Goal: Check status: Check status

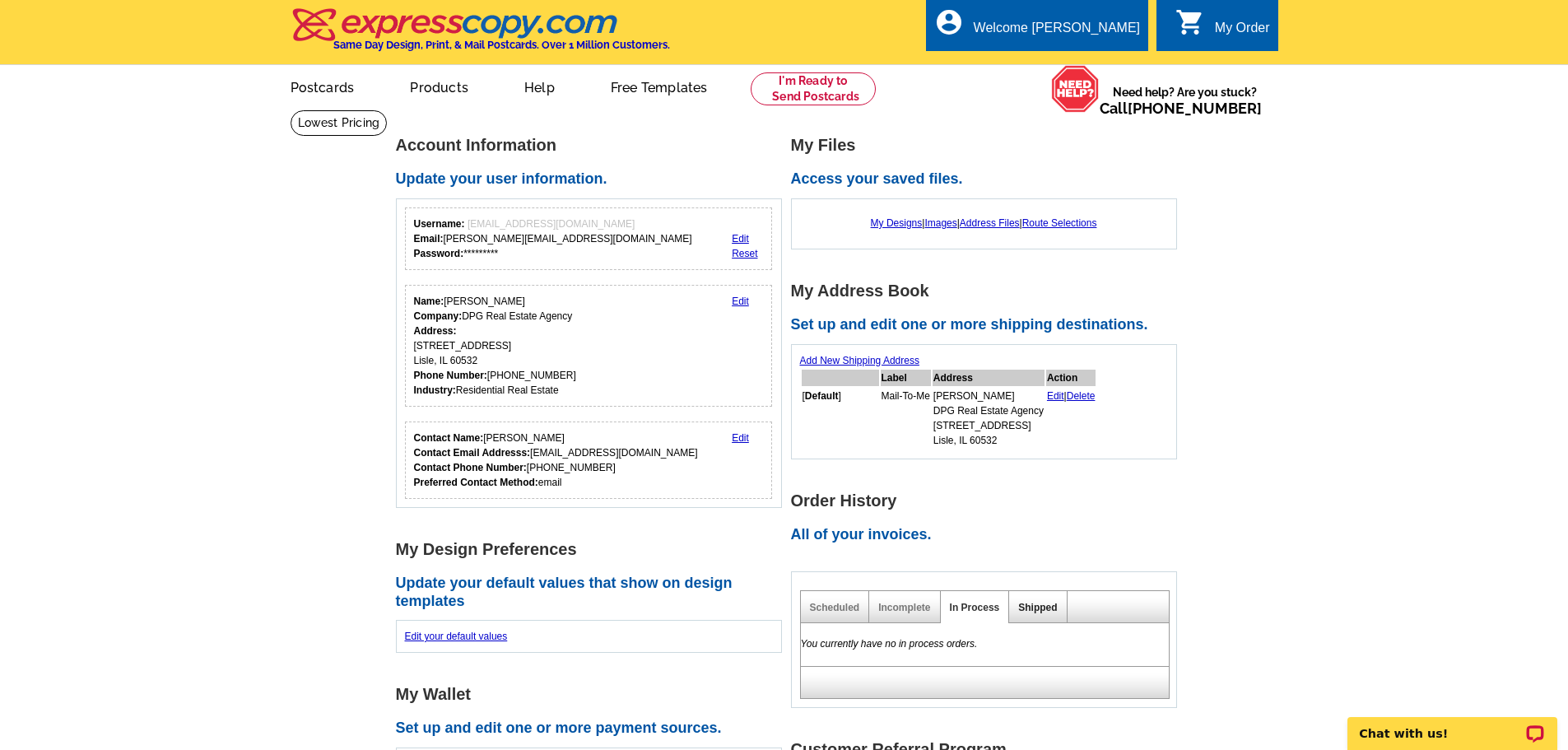
click at [1037, 612] on link "Shipped" at bounding box center [1038, 607] width 39 height 11
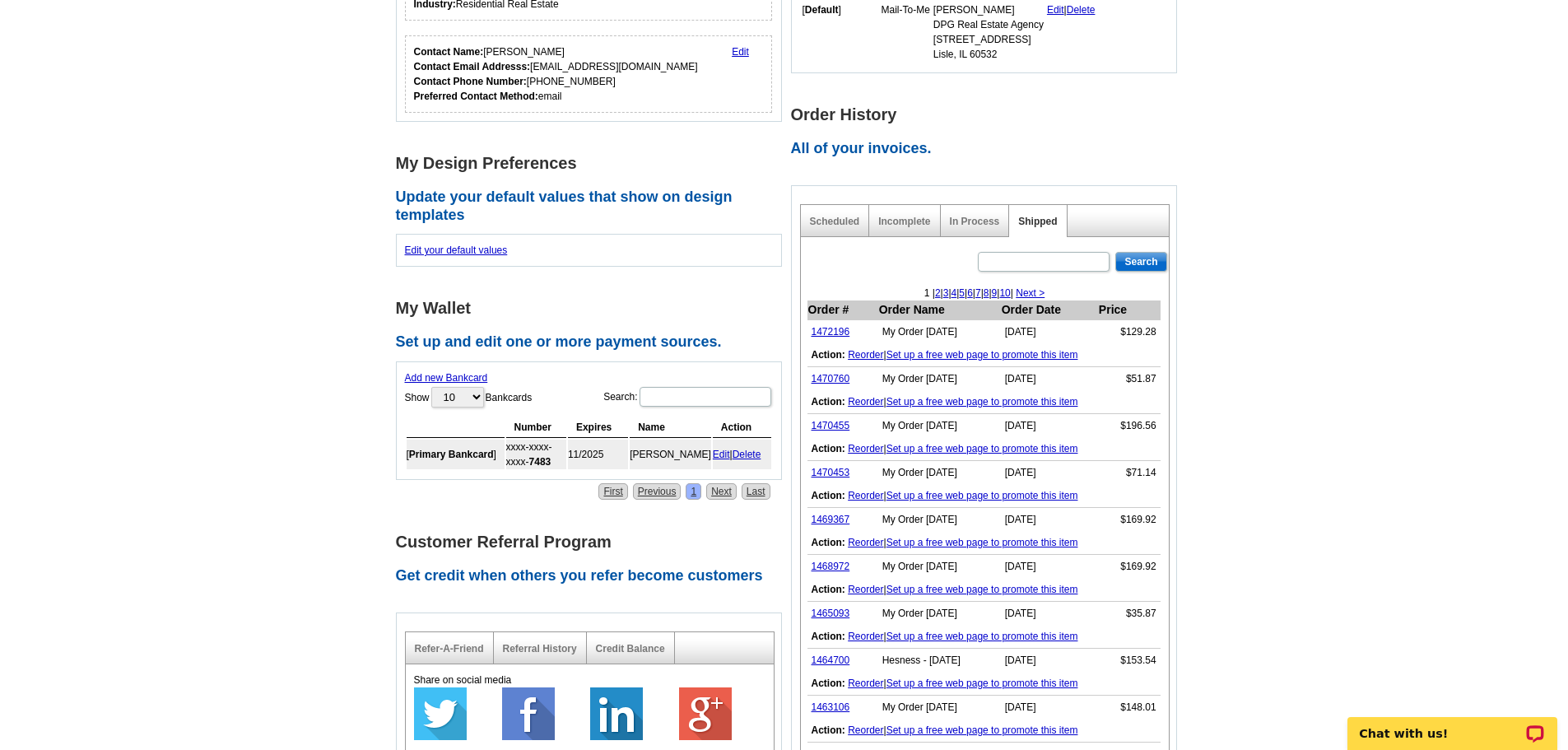
scroll to position [412, 0]
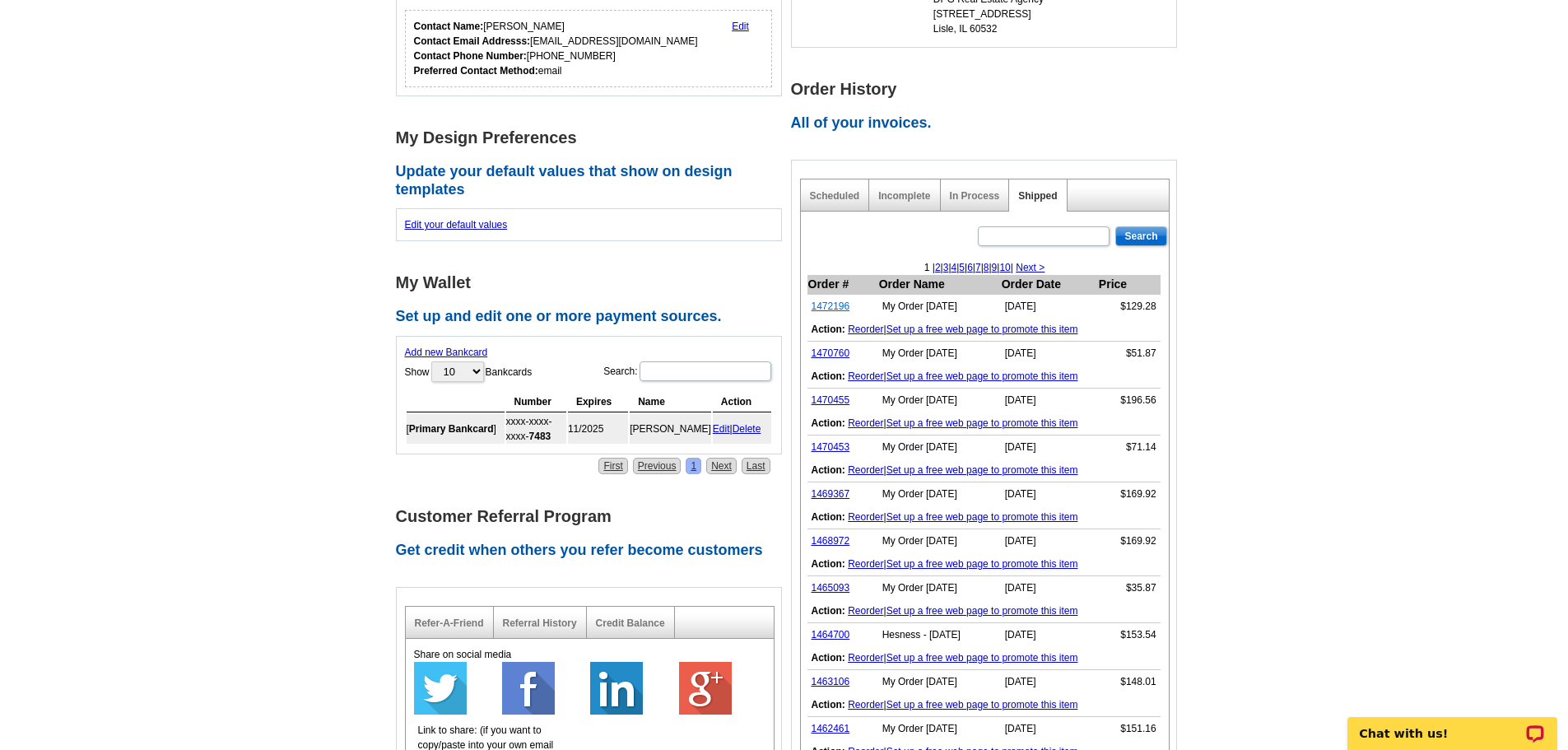
click at [842, 305] on link "1472196" at bounding box center [831, 306] width 39 height 11
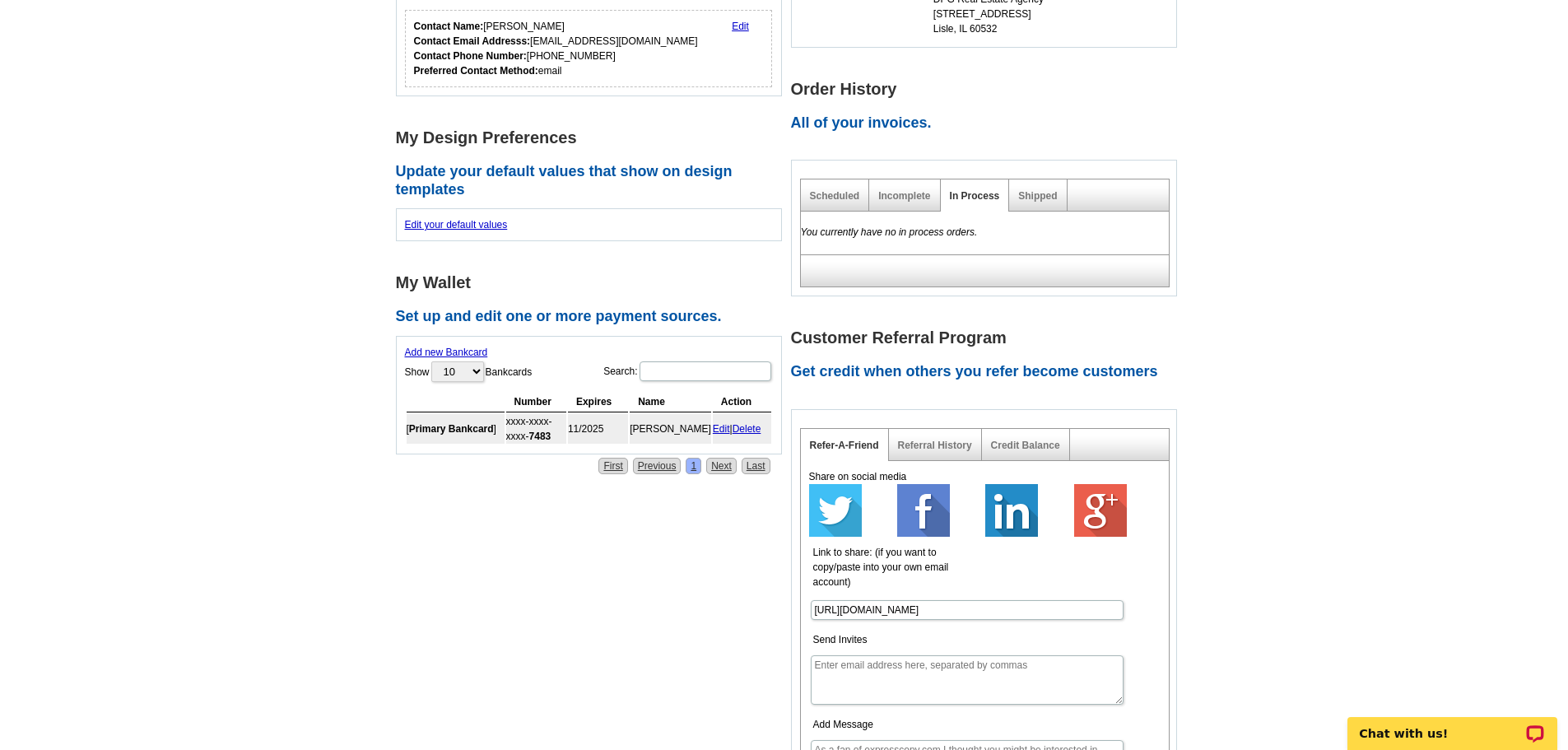
click at [1040, 189] on div "Shipped" at bounding box center [1038, 195] width 57 height 32
click at [1040, 197] on link "Shipped" at bounding box center [1038, 196] width 39 height 11
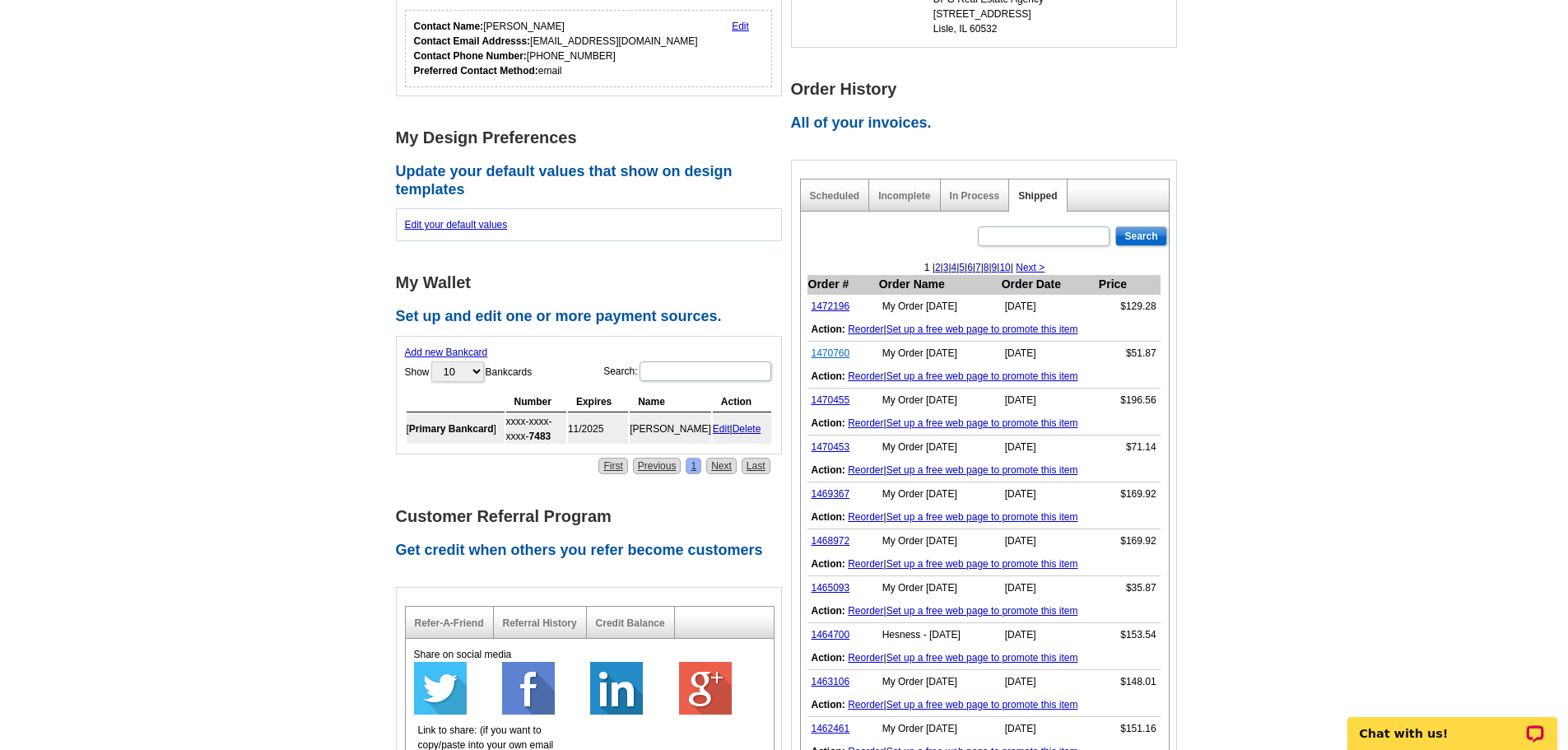
click at [832, 354] on link "1470760" at bounding box center [831, 353] width 39 height 11
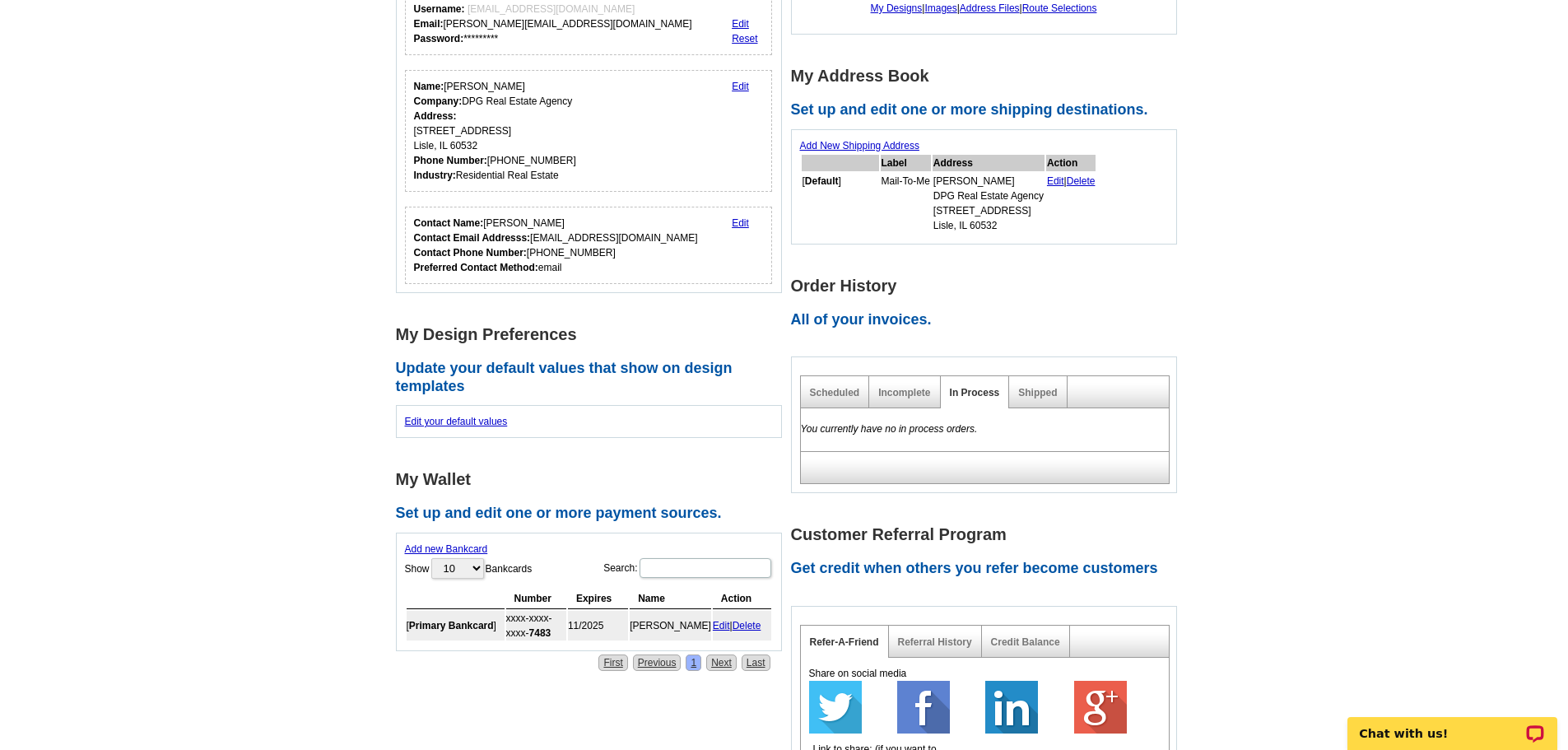
scroll to position [164, 0]
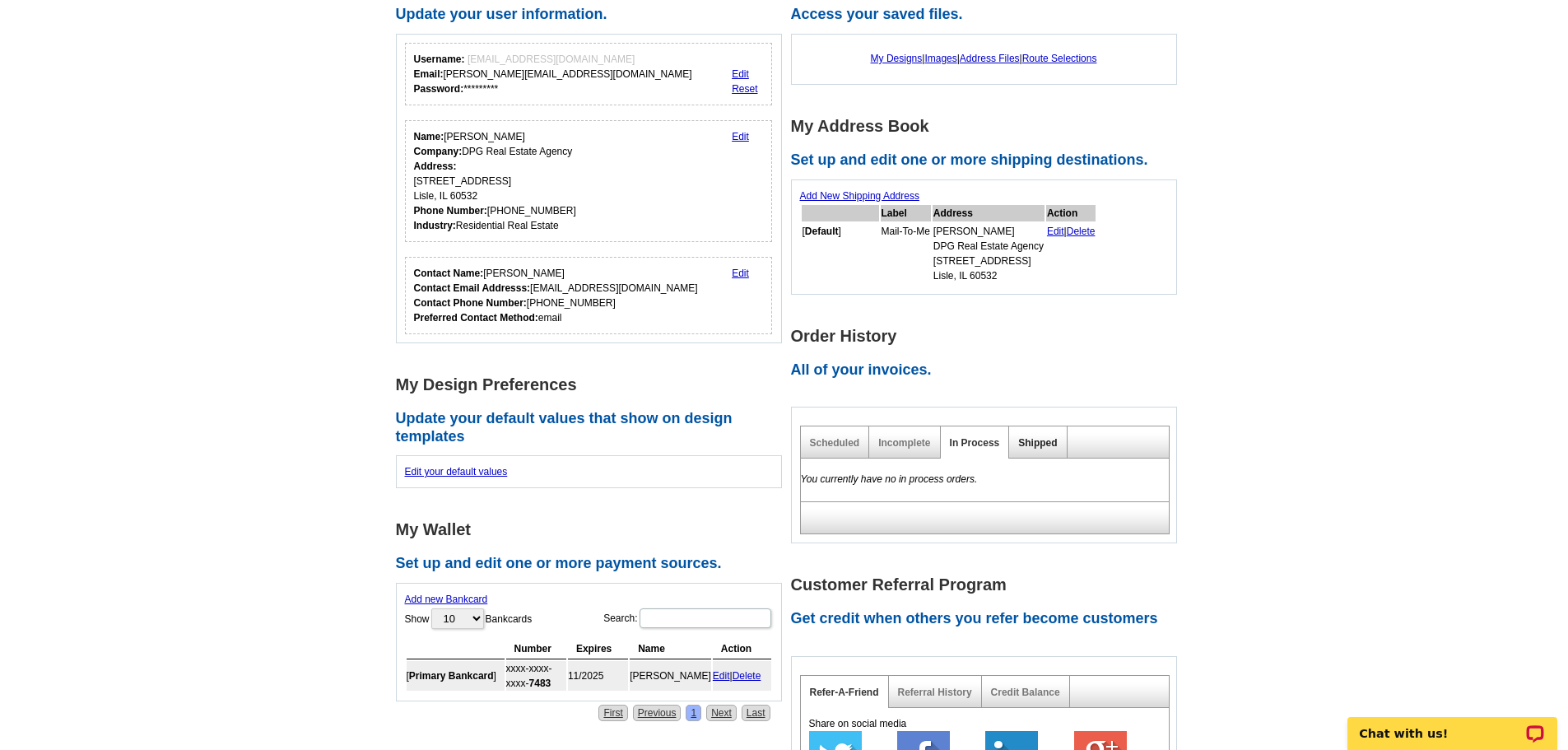
click at [1038, 440] on link "Shipped" at bounding box center [1038, 442] width 39 height 11
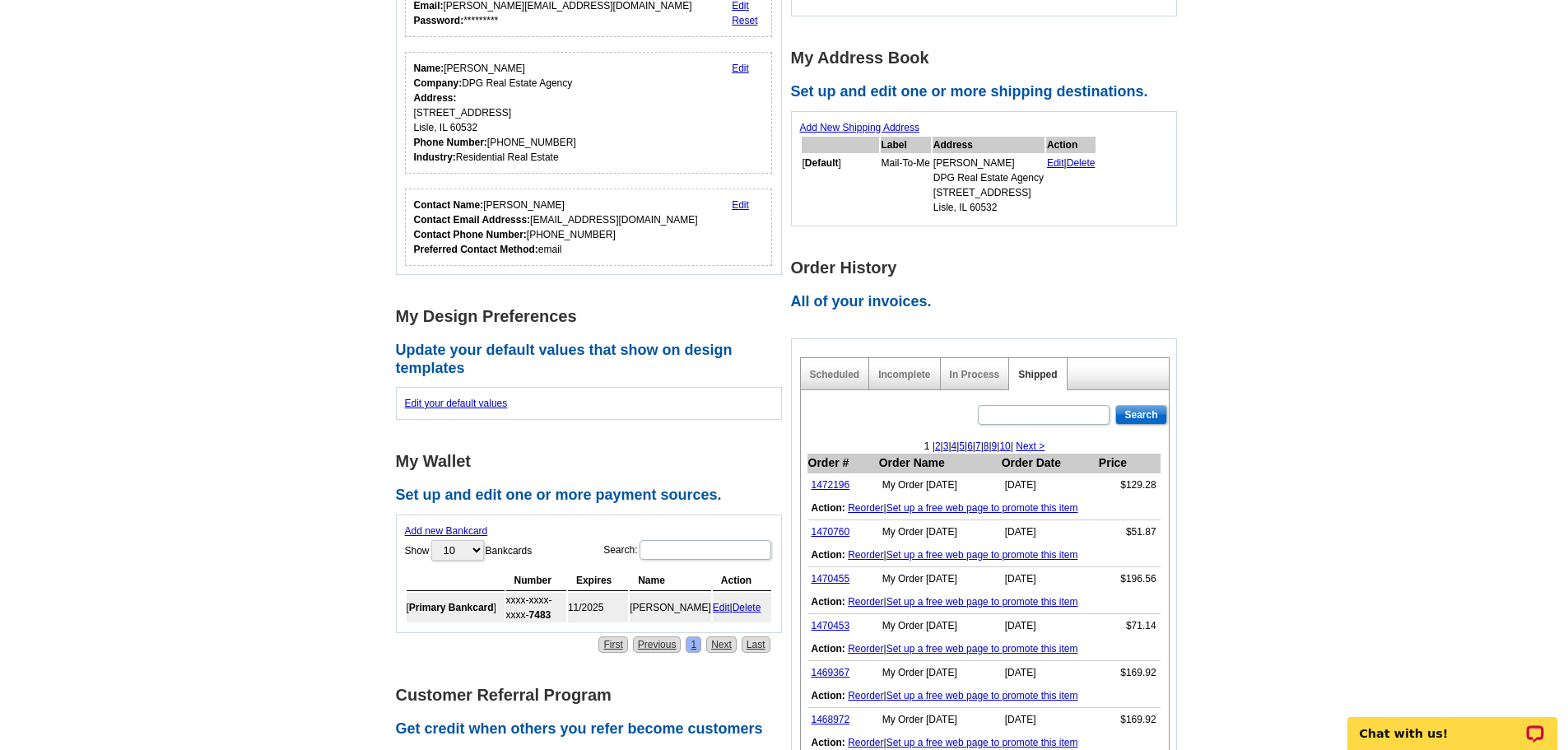
scroll to position [412, 0]
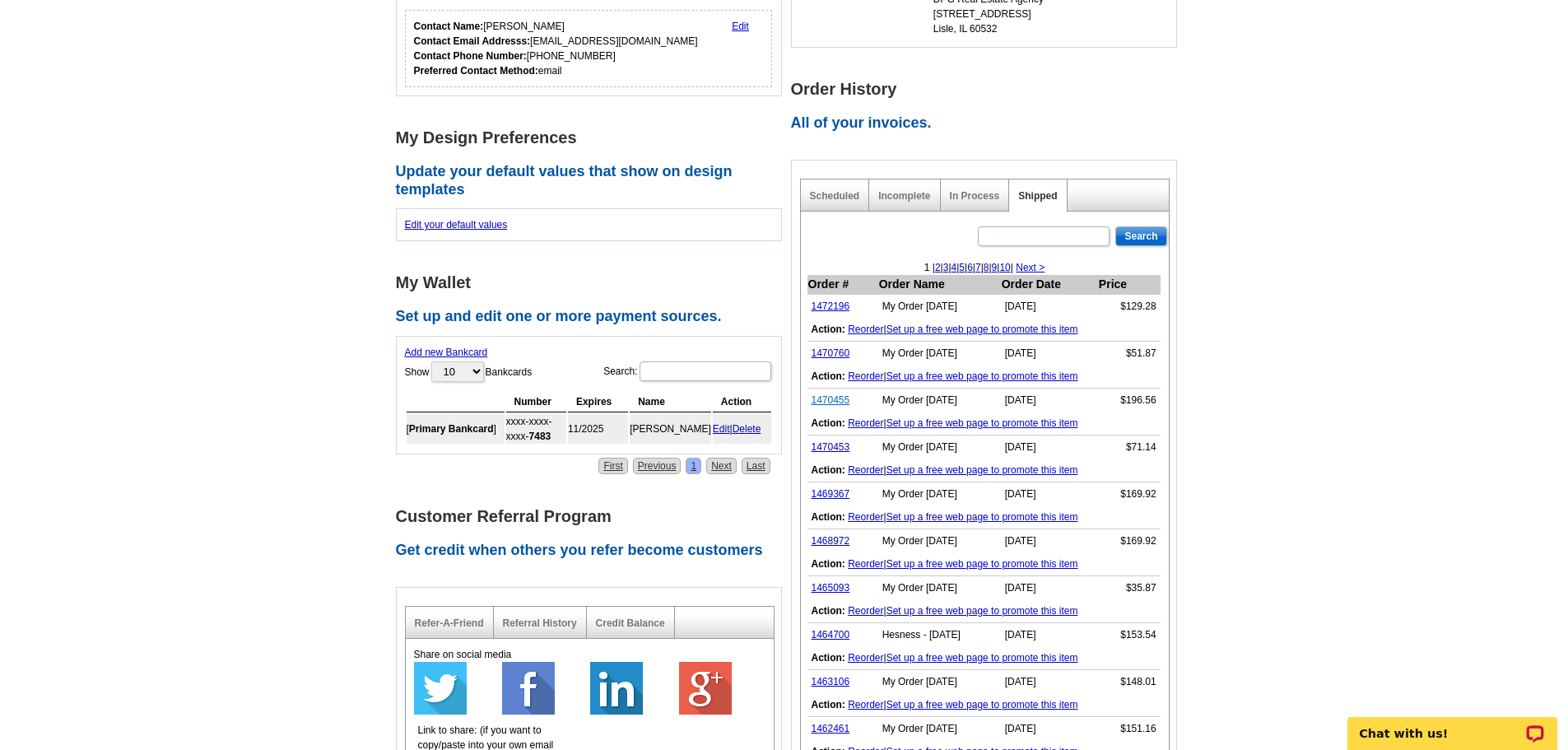
click at [837, 401] on link "1470455" at bounding box center [831, 400] width 39 height 11
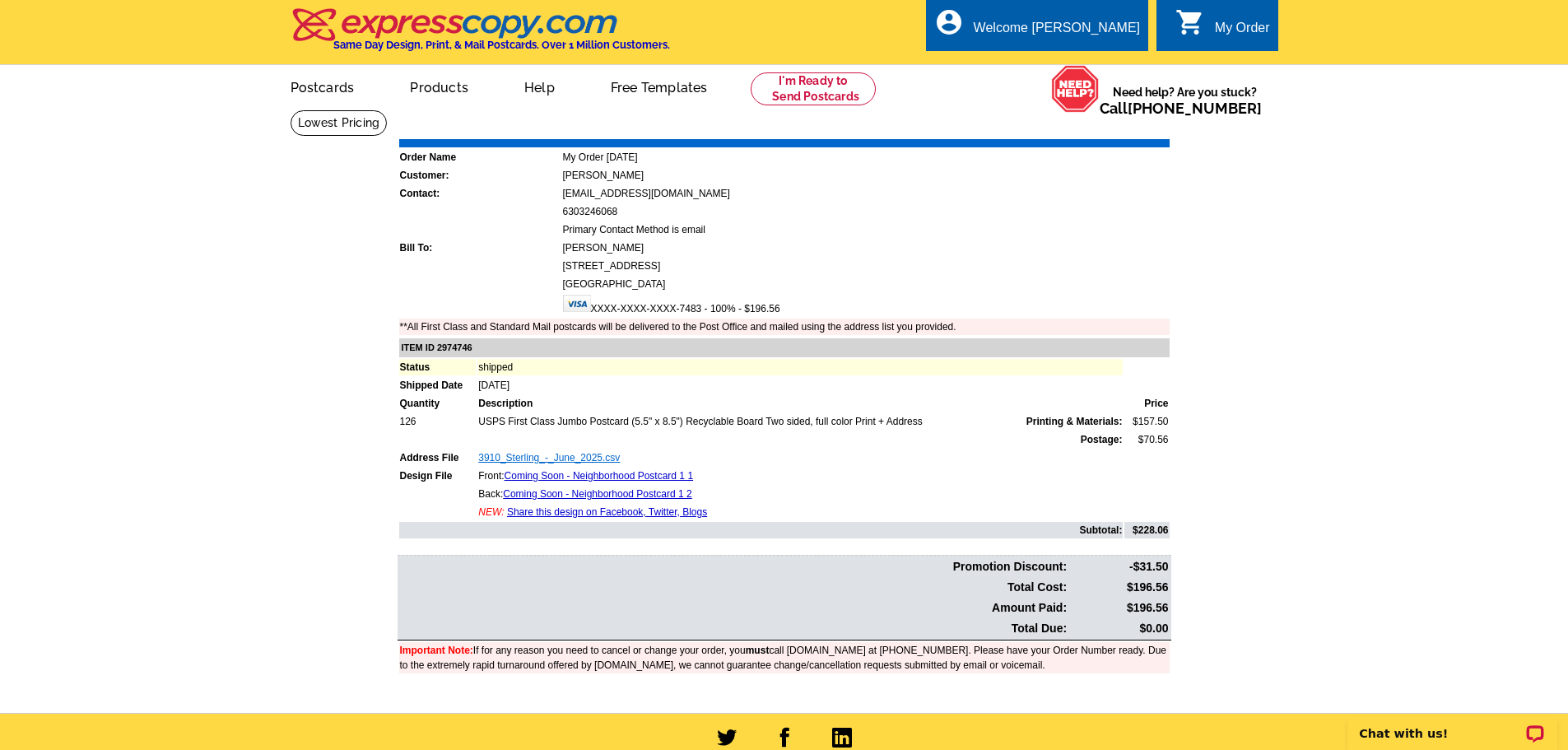
click at [544, 457] on link "3910_Sterling_-_June_2025.csv" at bounding box center [549, 457] width 142 height 11
click at [534, 474] on link "Coming Soon - Neighborhood Postcard 1 1" at bounding box center [598, 476] width 188 height 11
click at [581, 492] on link "Coming Soon - Neighborhood Postcard 1 2" at bounding box center [596, 493] width 188 height 11
drag, startPoint x: 634, startPoint y: 156, endPoint x: 678, endPoint y: 158, distance: 44.0
click at [678, 158] on td "My Order [DATE]" at bounding box center [865, 158] width 607 height 17
